Goal: Transaction & Acquisition: Purchase product/service

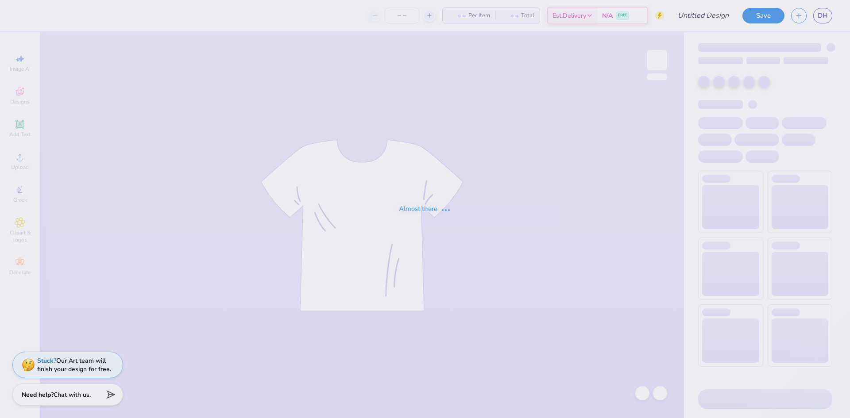
type input "ACE draft shirt"
type input "40"
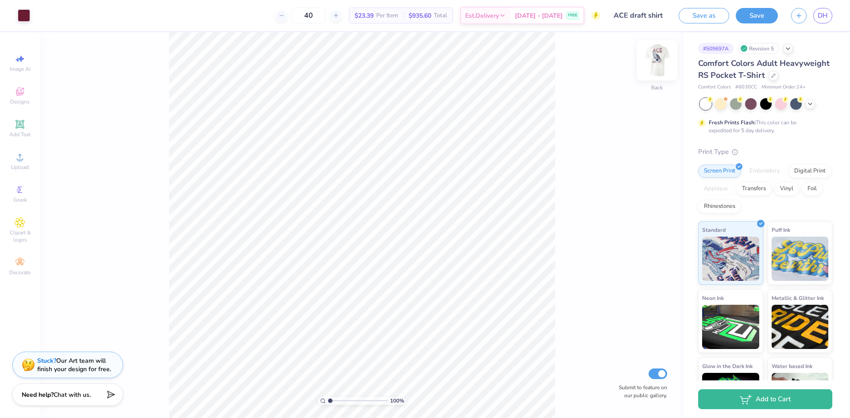
click at [655, 64] on img at bounding box center [656, 60] width 35 height 35
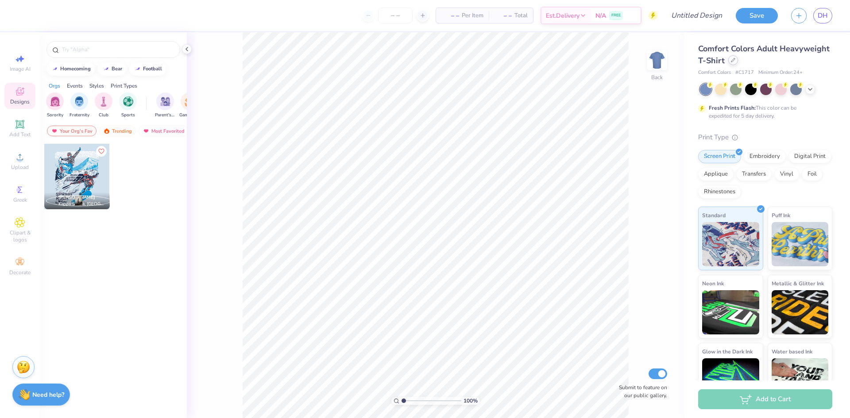
click at [781, 65] on div "Comfort Colors Adult Heavyweight T-Shirt" at bounding box center [765, 55] width 134 height 24
click at [738, 62] on div at bounding box center [733, 60] width 10 height 10
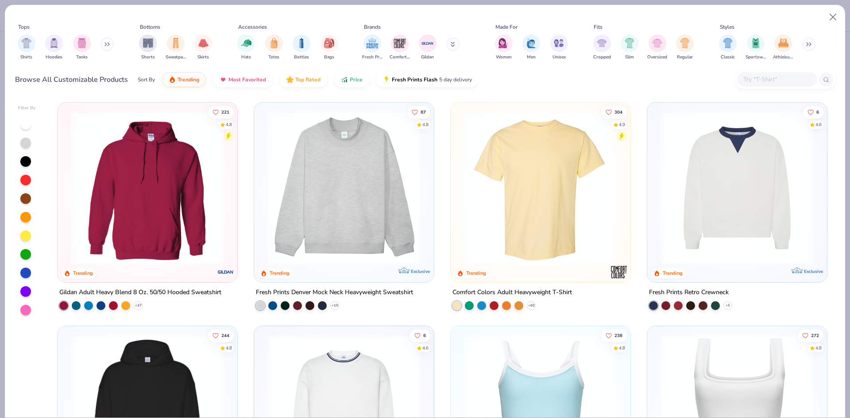
click at [761, 84] on input "text" at bounding box center [776, 79] width 68 height 10
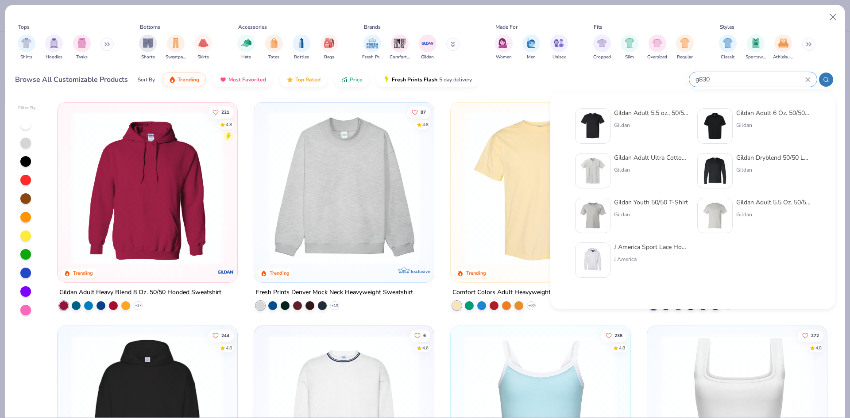
type input "g830"
click at [622, 127] on div "Gildan" at bounding box center [651, 125] width 74 height 8
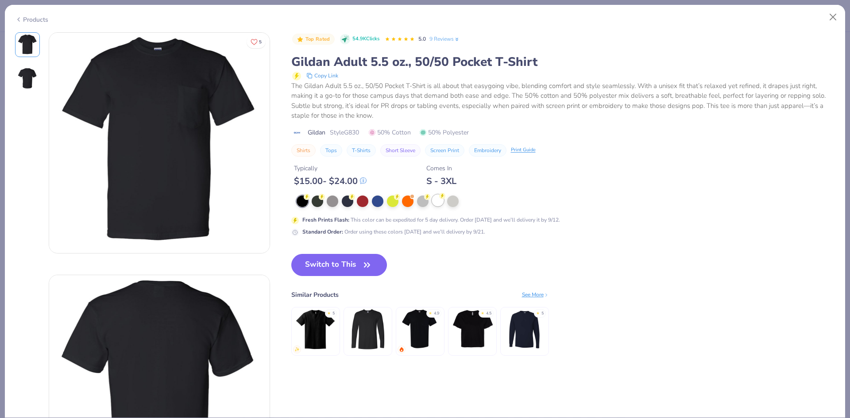
click at [443, 203] on div at bounding box center [438, 201] width 12 height 12
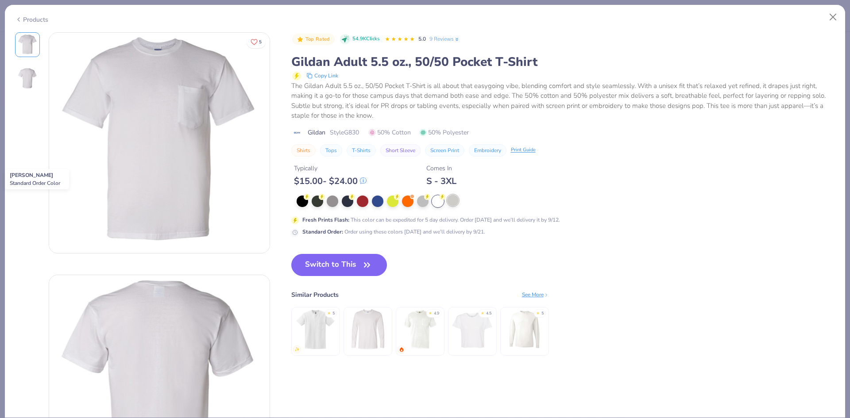
click at [452, 203] on div at bounding box center [453, 201] width 12 height 12
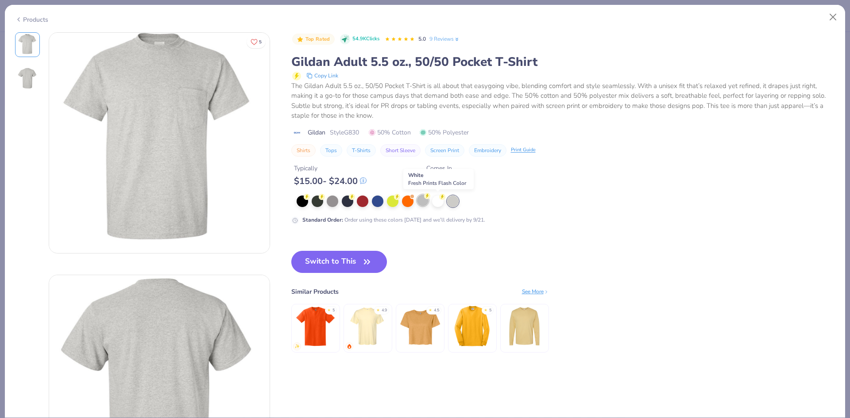
click at [425, 201] on div at bounding box center [423, 201] width 12 height 12
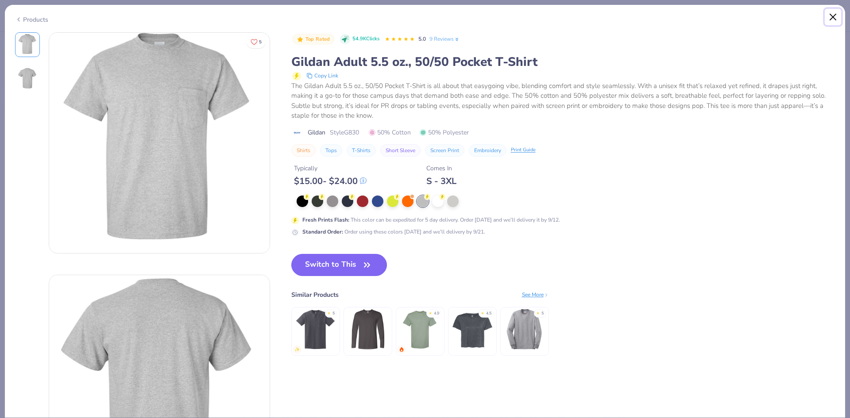
click at [834, 20] on button "Close" at bounding box center [833, 17] width 17 height 17
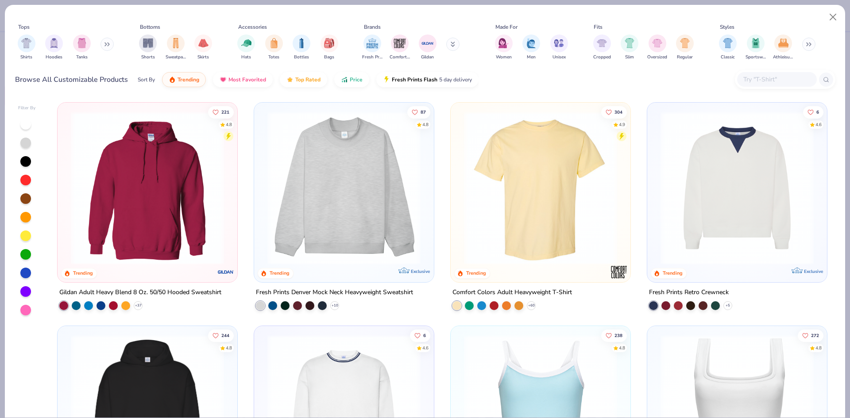
click at [447, 48] on button at bounding box center [452, 44] width 13 height 13
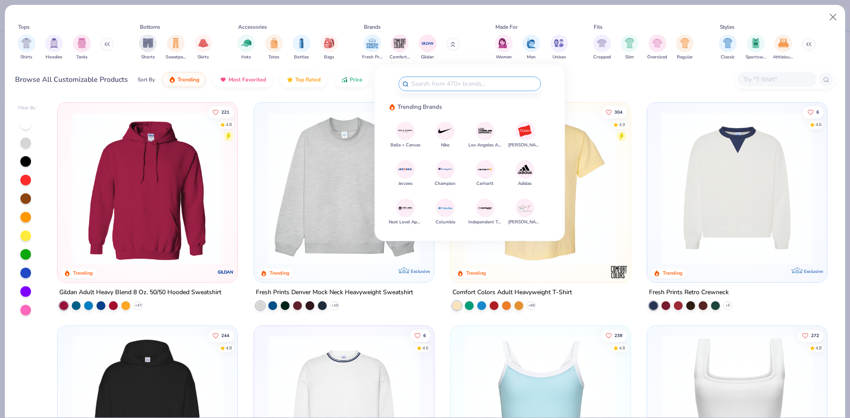
click at [592, 75] on div "Browse All Customizable Products Sort By Trending Most Favorited Top Rated Pric…" at bounding box center [425, 79] width 820 height 25
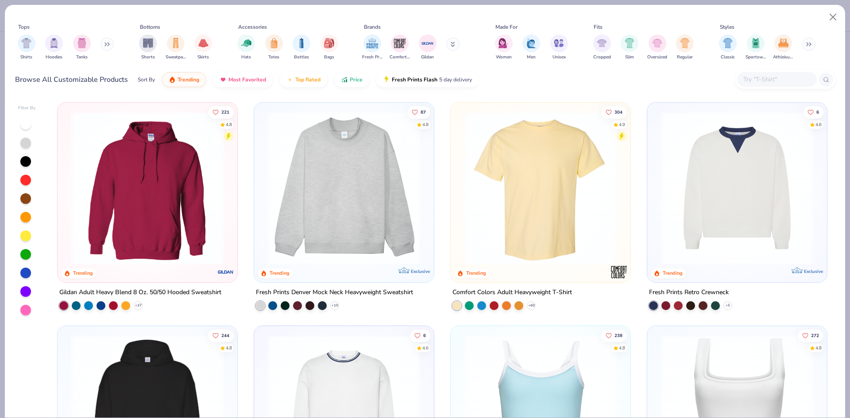
click at [786, 76] on input "text" at bounding box center [776, 79] width 68 height 10
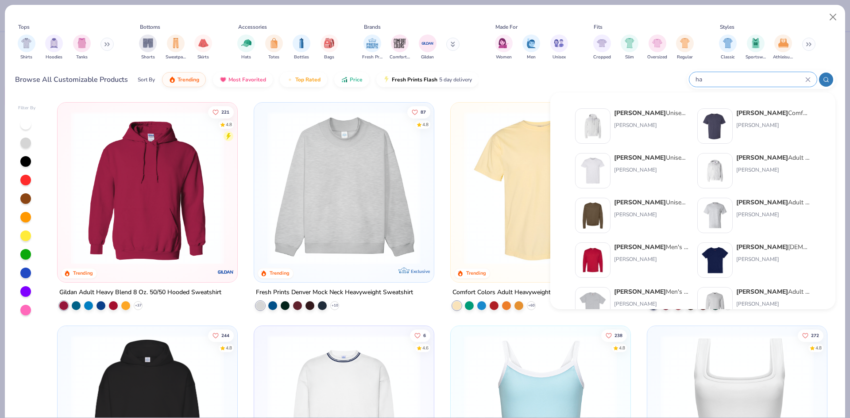
type input "h"
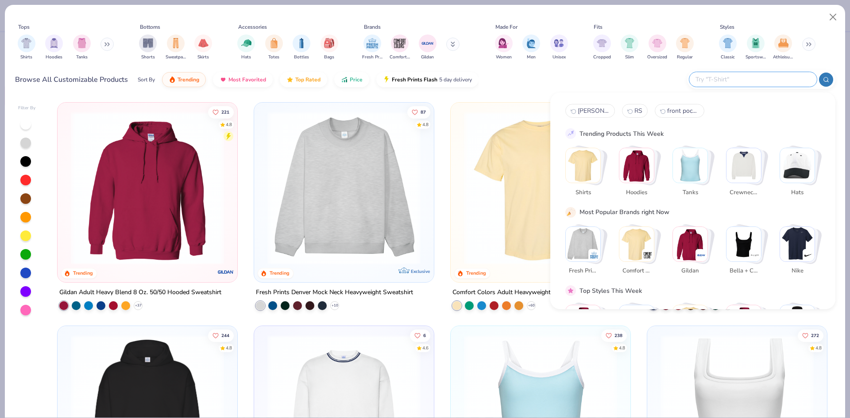
click at [655, 78] on div "Browse All Customizable Products Sort By Trending Most Favorited Top Rated Pric…" at bounding box center [425, 79] width 820 height 25
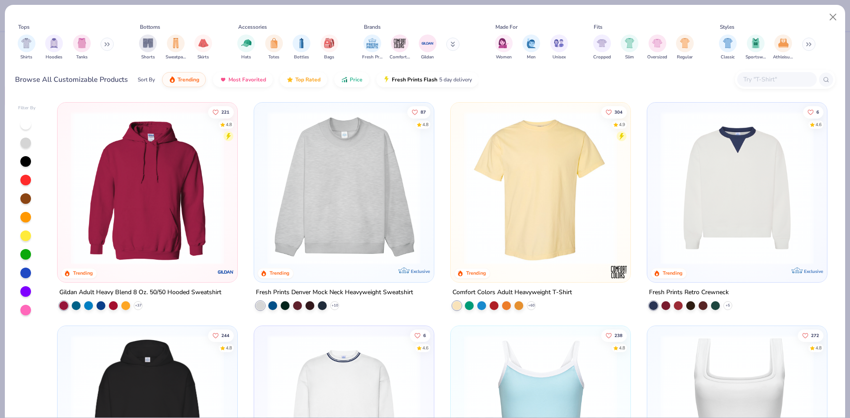
click at [106, 48] on button at bounding box center [106, 44] width 13 height 13
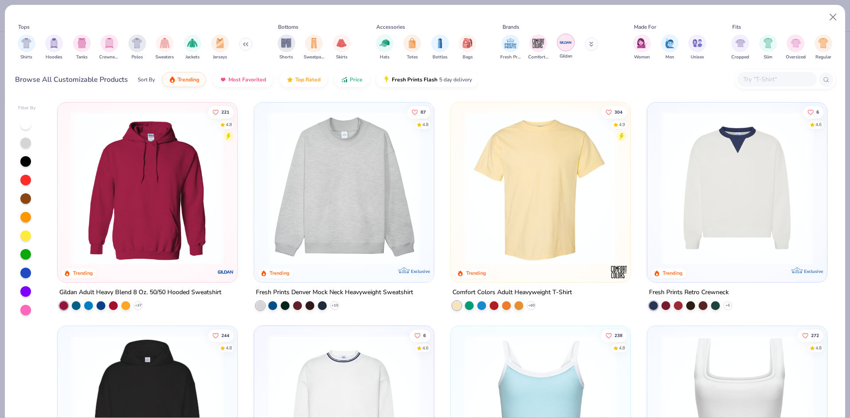
click at [564, 42] on img "filter for Gildan" at bounding box center [565, 42] width 13 height 13
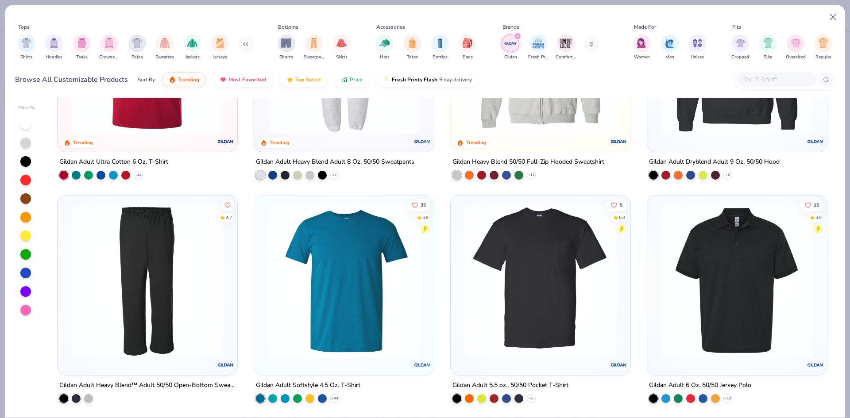
scroll to position [44, 0]
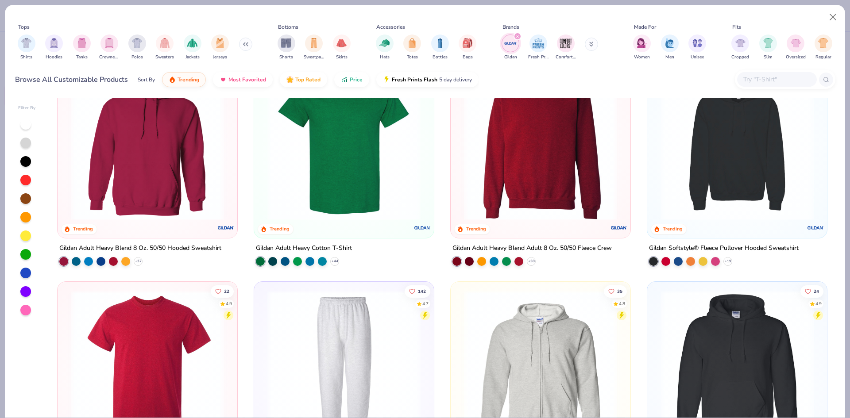
click at [769, 80] on input "text" at bounding box center [776, 79] width 68 height 10
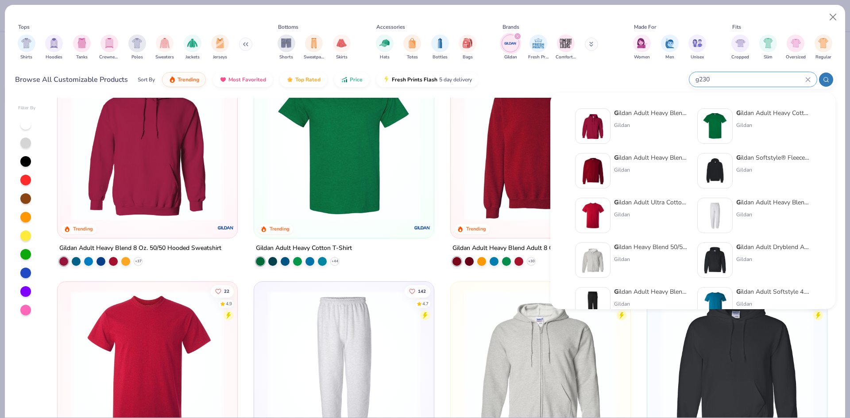
type input "g230"
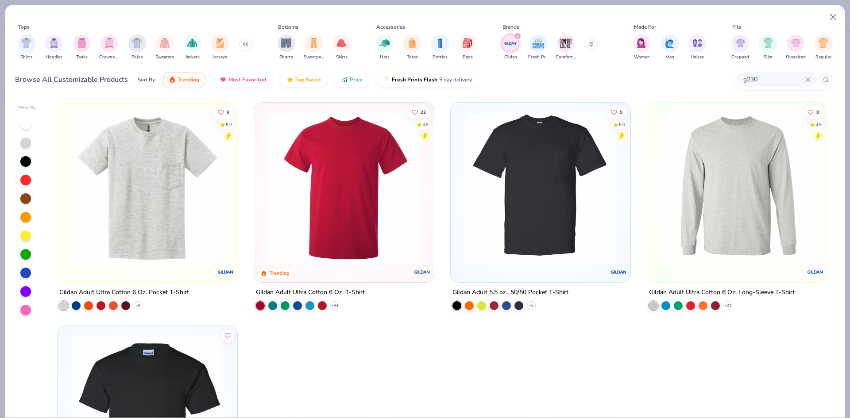
click at [157, 228] on img at bounding box center [147, 188] width 162 height 153
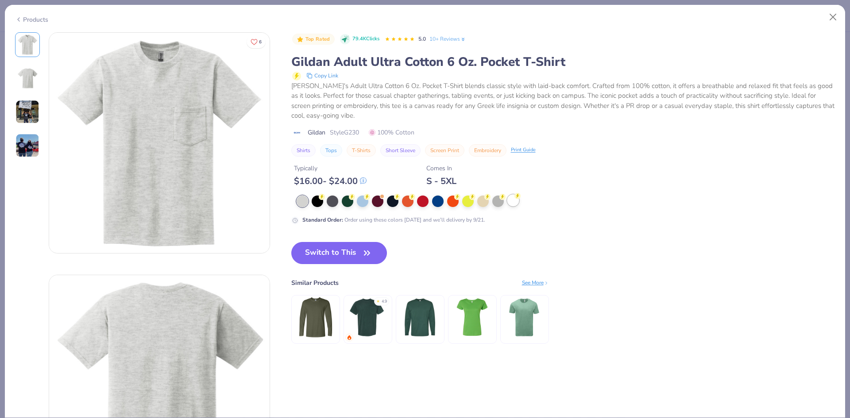
click at [514, 202] on div at bounding box center [513, 201] width 12 height 12
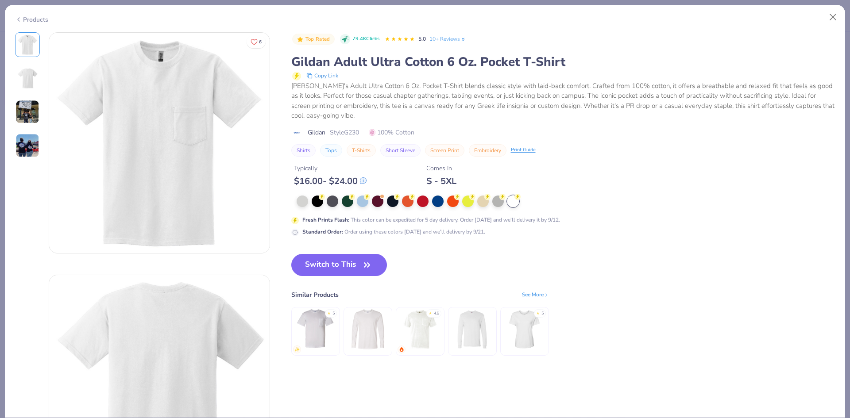
click at [27, 19] on div "Products" at bounding box center [31, 19] width 33 height 9
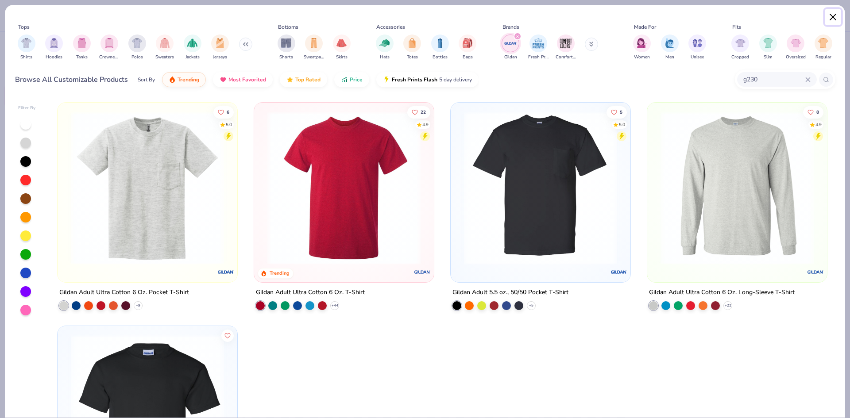
click at [830, 18] on button "Close" at bounding box center [833, 17] width 17 height 17
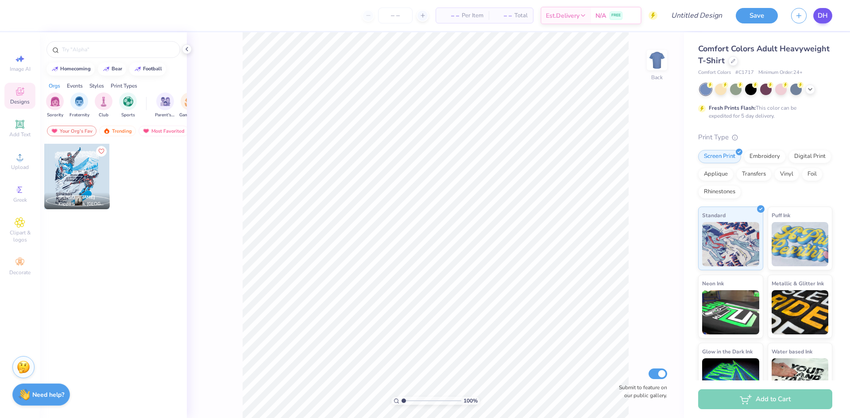
drag, startPoint x: 811, startPoint y: 14, endPoint x: 816, endPoint y: 16, distance: 5.3
click at [816, 16] on div "DH" at bounding box center [811, 15] width 41 height 15
click at [816, 16] on link "DH" at bounding box center [822, 15] width 19 height 15
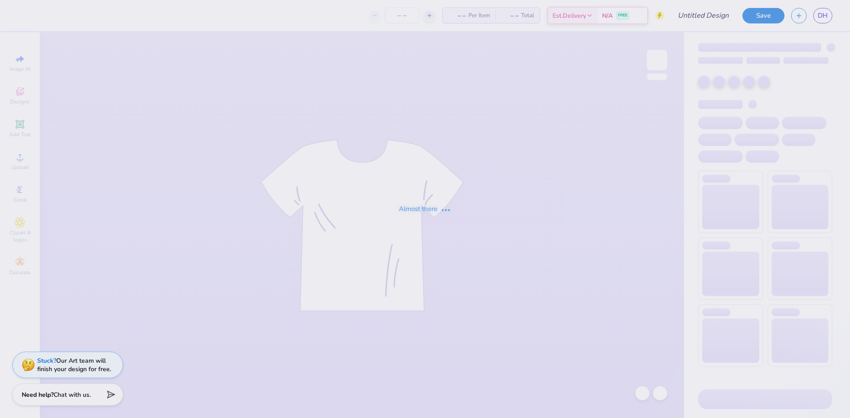
type input "ACE draft shirt"
type input "40"
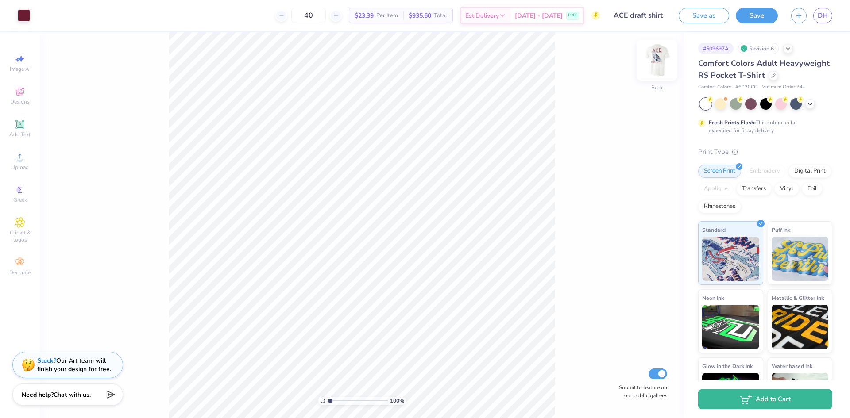
click at [662, 62] on img at bounding box center [656, 60] width 35 height 35
click at [657, 72] on img at bounding box center [656, 60] width 35 height 35
drag, startPoint x: 657, startPoint y: 60, endPoint x: 569, endPoint y: 124, distance: 108.6
click at [656, 60] on img at bounding box center [657, 60] width 18 height 18
click at [654, 66] on img at bounding box center [656, 60] width 35 height 35
